Goal: Task Accomplishment & Management: Manage account settings

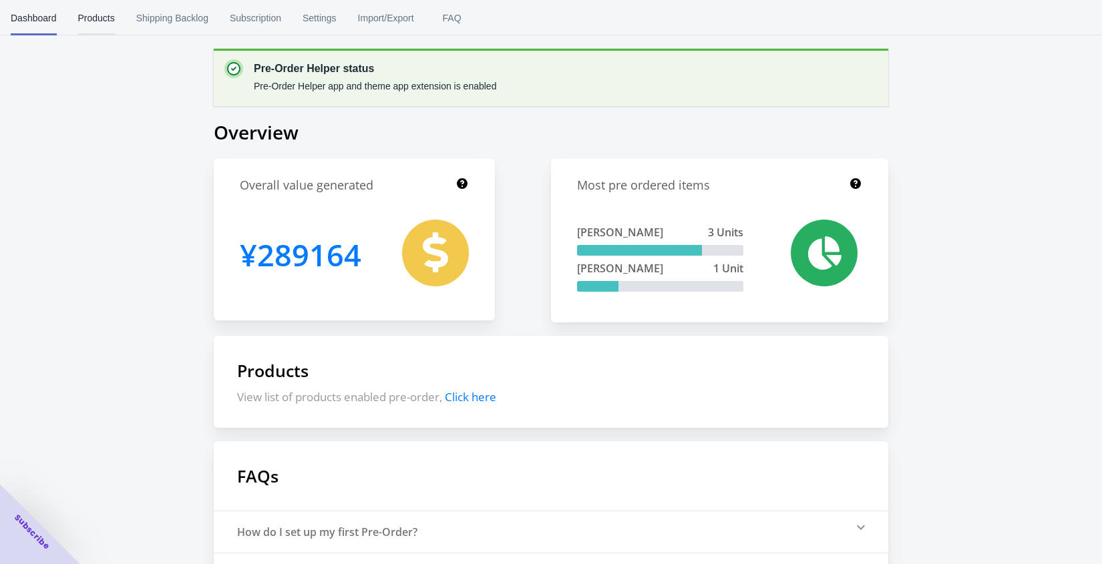
click at [111, 18] on span "Products" at bounding box center [96, 18] width 37 height 35
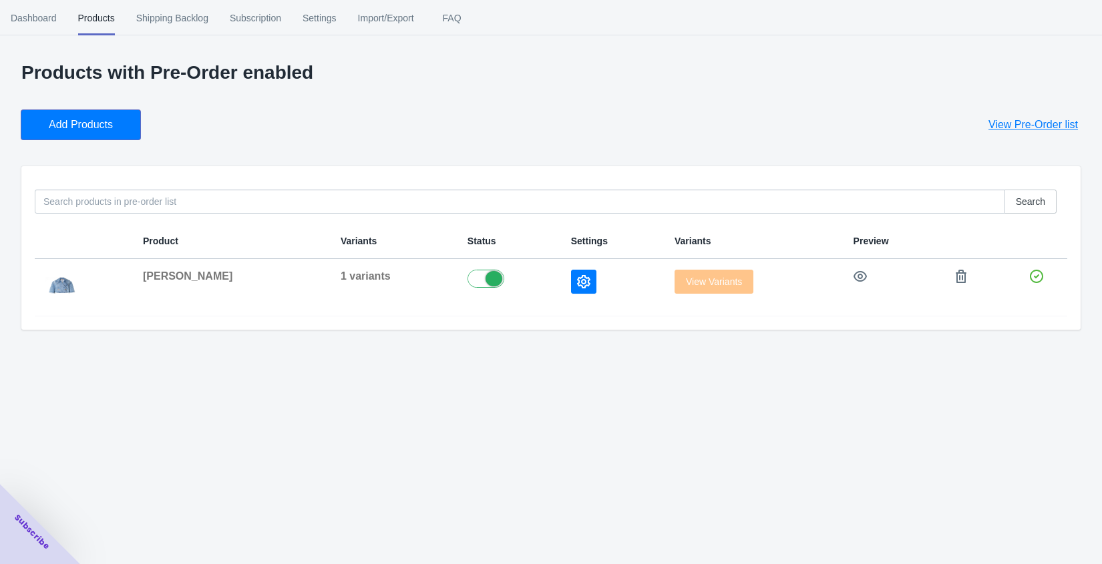
click at [105, 110] on button "Add Products" at bounding box center [80, 124] width 119 height 29
click at [109, 116] on button "Add Products" at bounding box center [80, 124] width 119 height 29
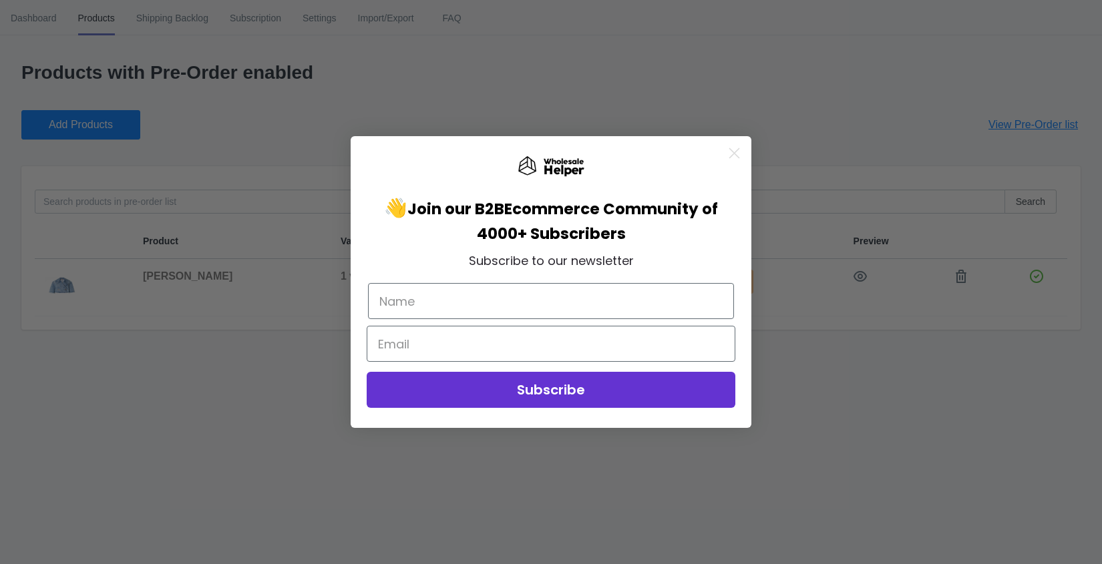
click at [729, 147] on circle "Close dialog" at bounding box center [734, 153] width 22 height 22
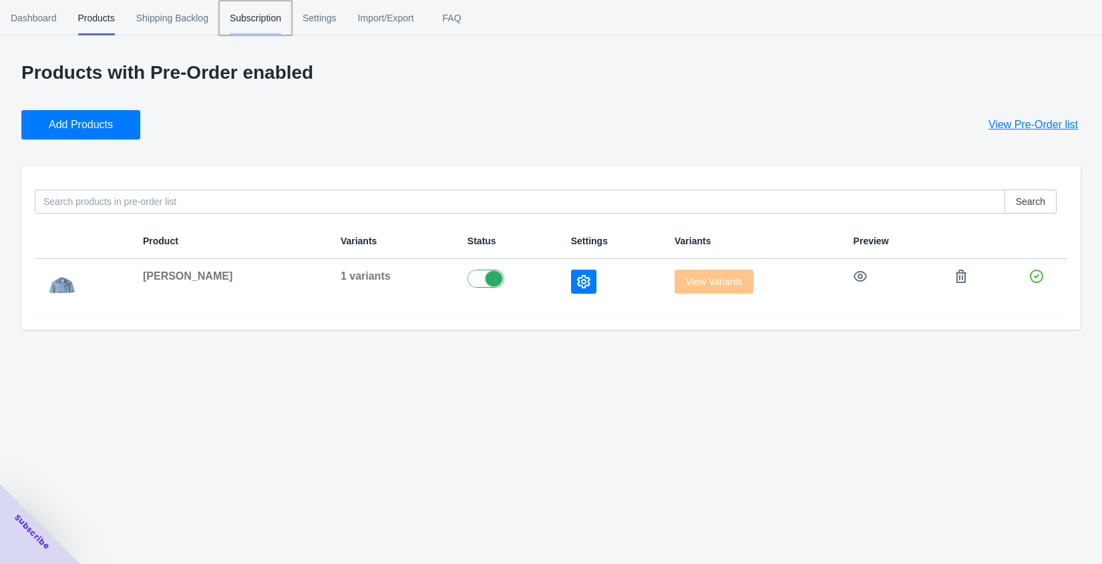
click at [264, 27] on span "Subscription" at bounding box center [255, 18] width 51 height 35
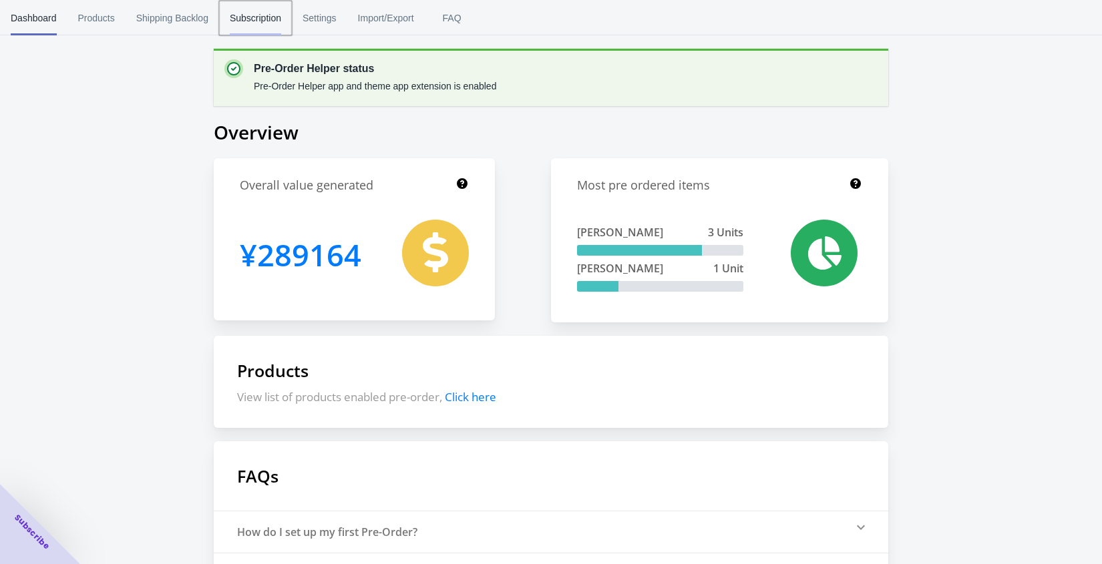
click at [274, 26] on span "Subscription" at bounding box center [255, 18] width 51 height 35
